Goal: Transaction & Acquisition: Book appointment/travel/reservation

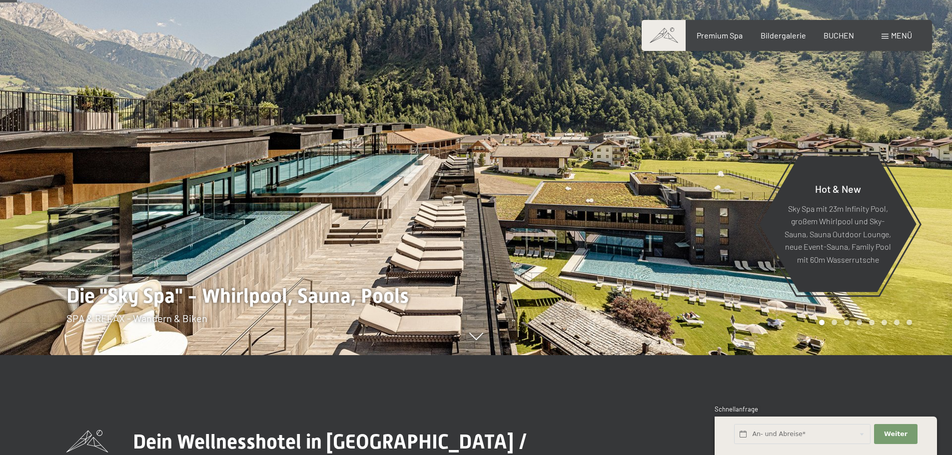
scroll to position [200, 0]
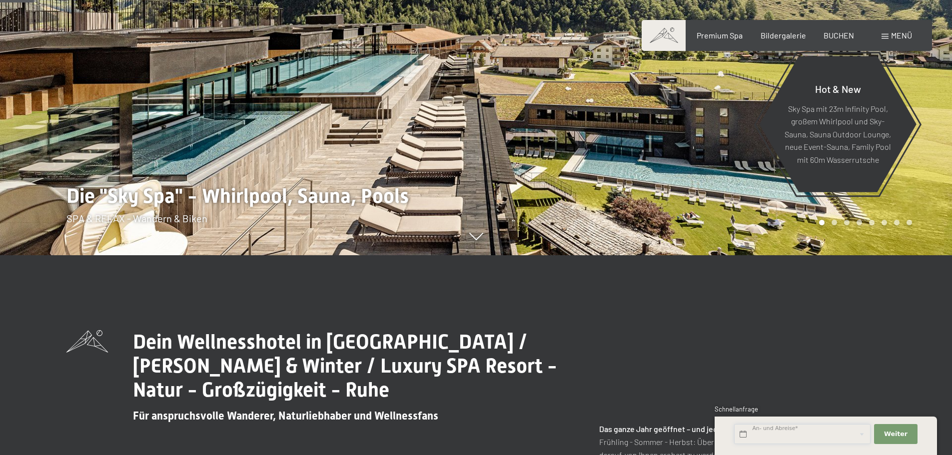
click at [785, 434] on input "text" at bounding box center [802, 434] width 136 height 20
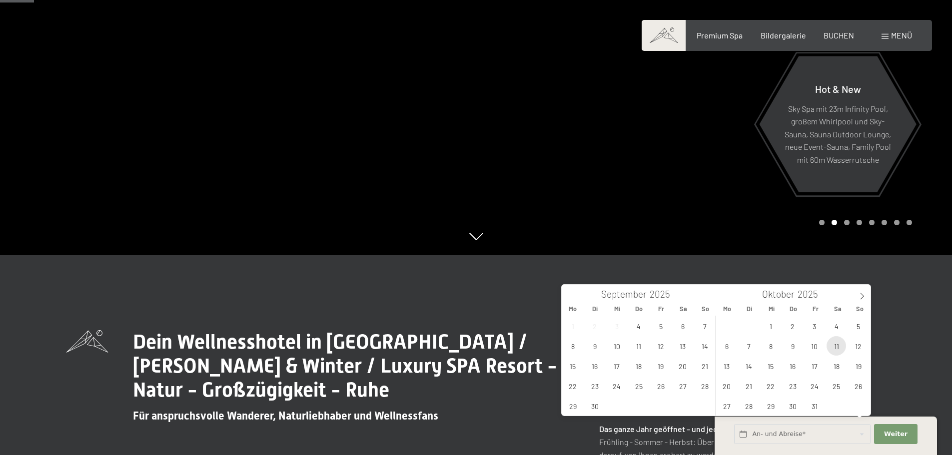
click at [831, 345] on span "11" at bounding box center [835, 345] width 19 height 19
click at [860, 348] on span "12" at bounding box center [857, 345] width 19 height 19
type input "Sa. 11.10.2025 - So. 12.10.2025"
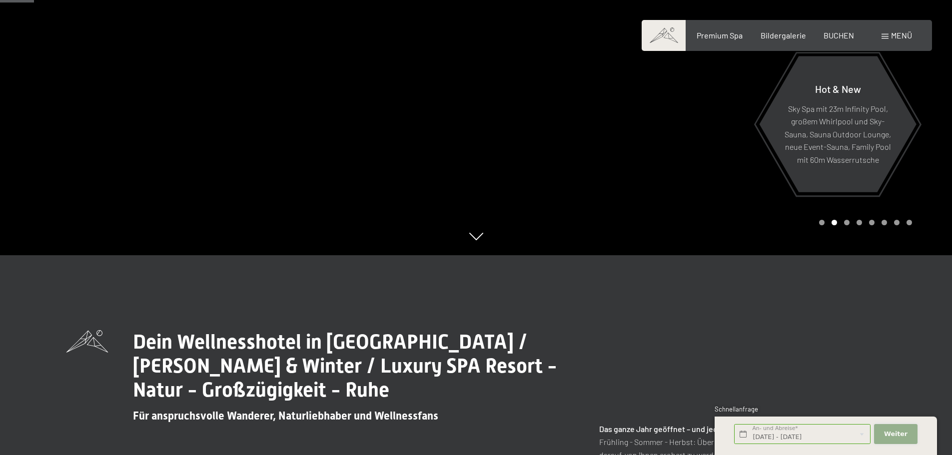
click at [884, 435] on button "Weiter Adressfelder ausblenden" at bounding box center [895, 434] width 43 height 20
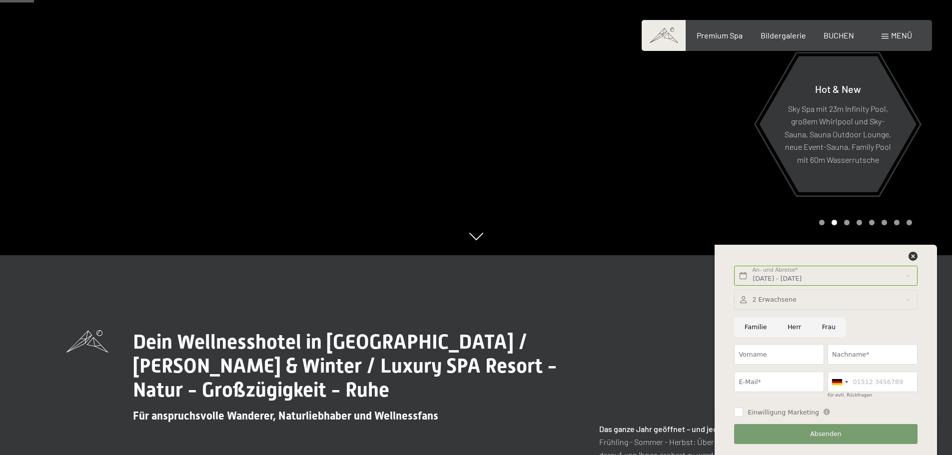
click at [844, 34] on span "BUCHEN" at bounding box center [838, 33] width 30 height 9
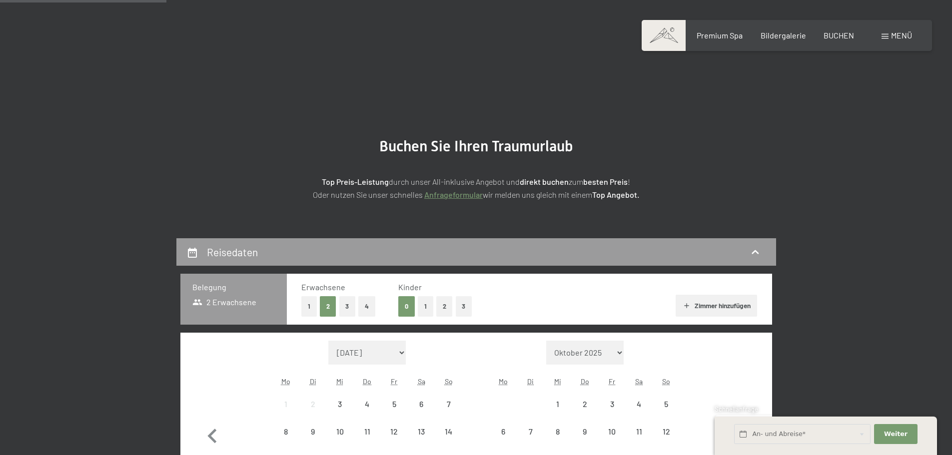
scroll to position [200, 0]
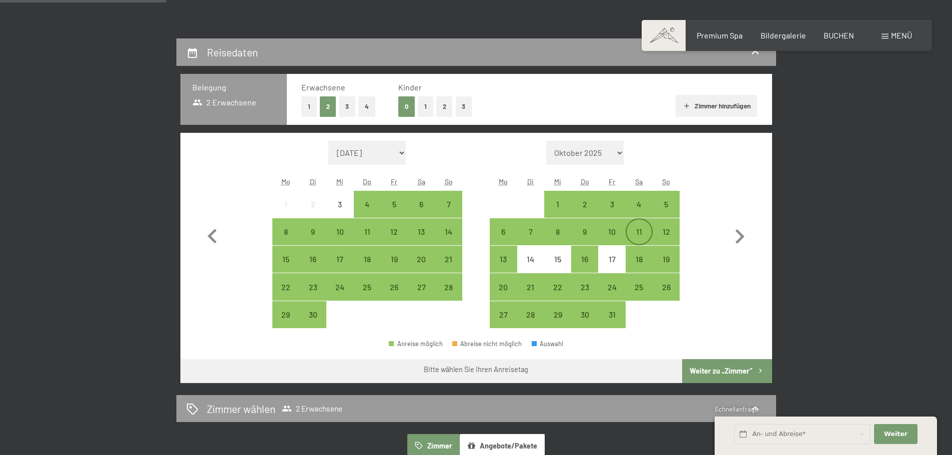
click at [632, 237] on div "11" at bounding box center [639, 240] width 25 height 25
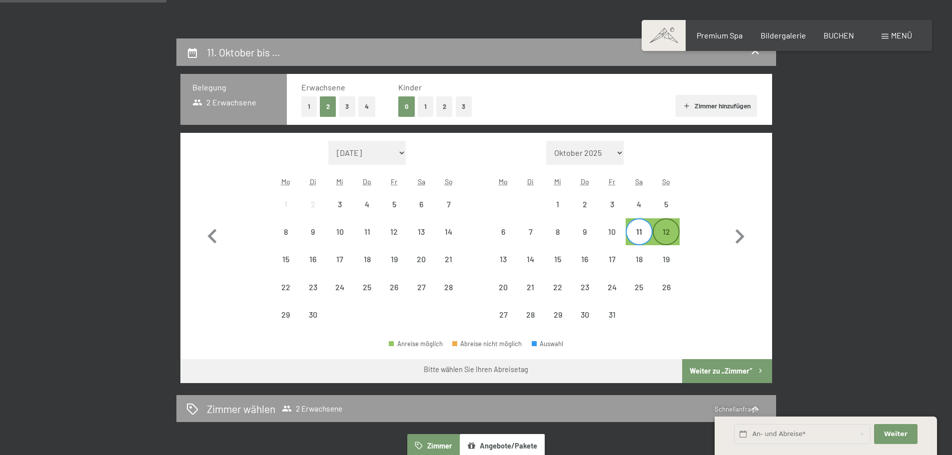
click at [675, 236] on div "12" at bounding box center [666, 240] width 25 height 25
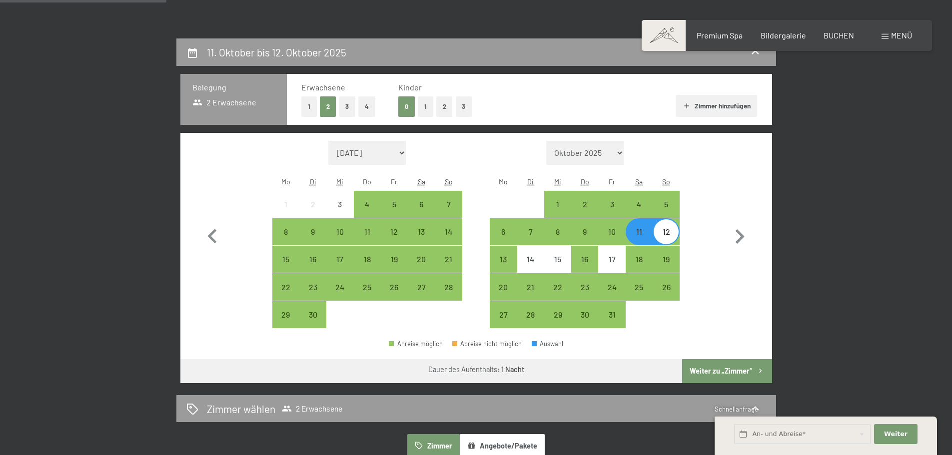
click at [712, 369] on button "Weiter zu „Zimmer“" at bounding box center [726, 371] width 89 height 24
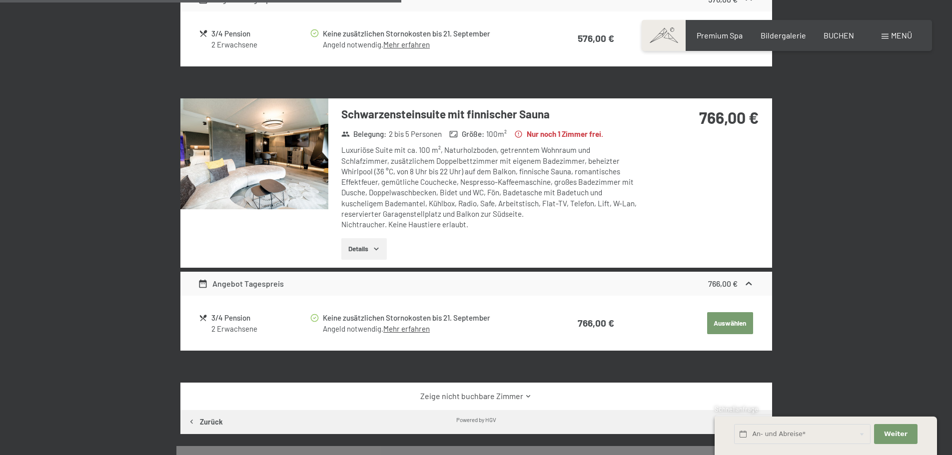
scroll to position [688, 0]
